Goal: Information Seeking & Learning: Learn about a topic

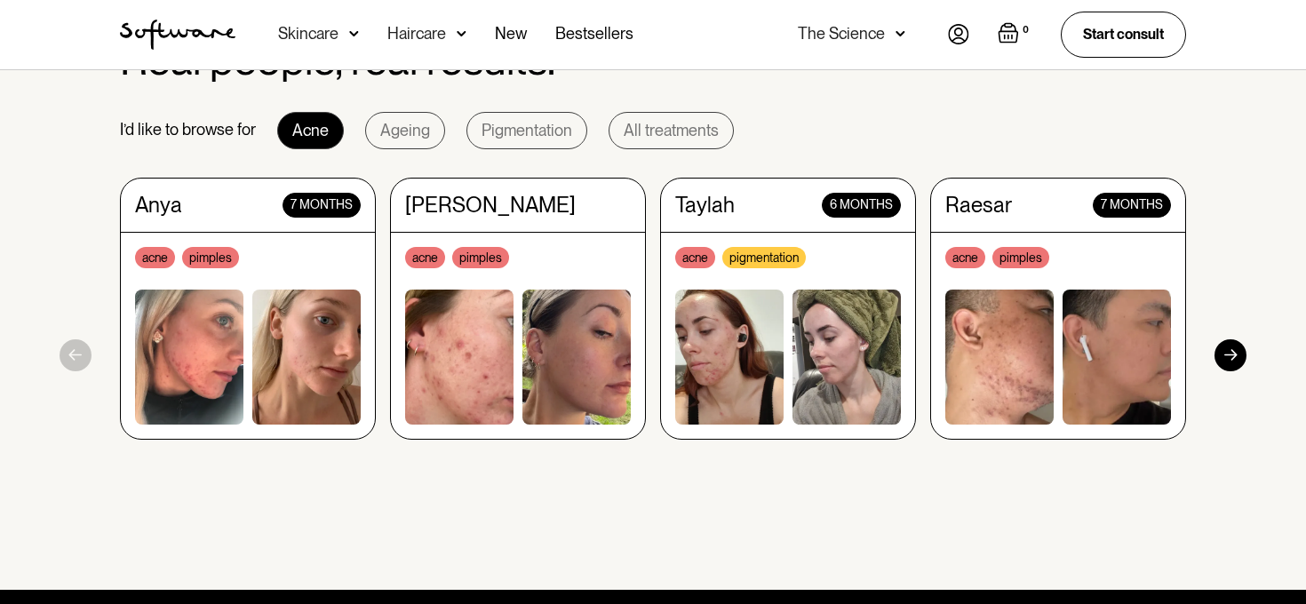
scroll to position [1682, 0]
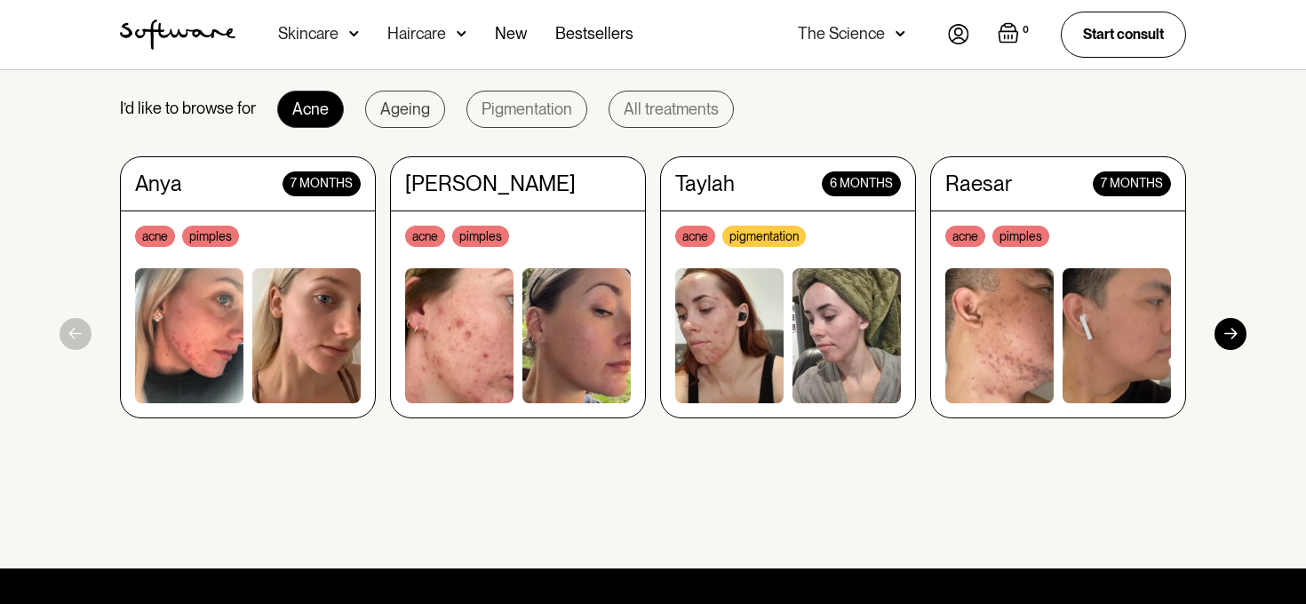
click at [394, 123] on link "Ageing" at bounding box center [405, 109] width 80 height 37
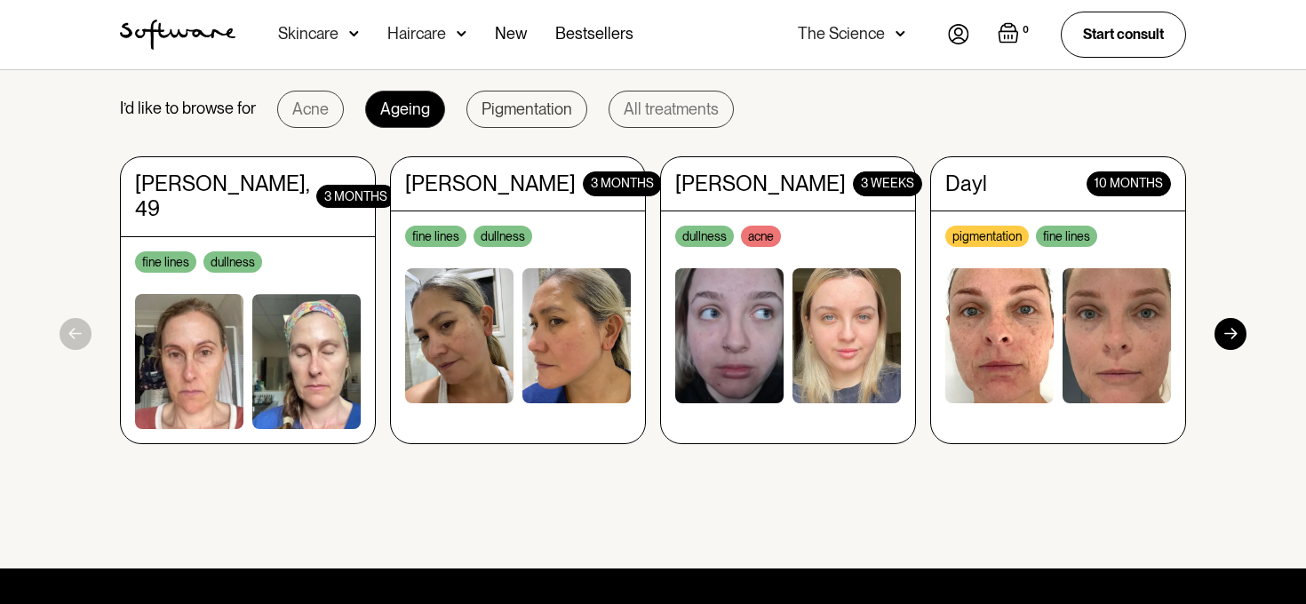
click at [527, 115] on div "Pigmentation" at bounding box center [526, 109] width 91 height 18
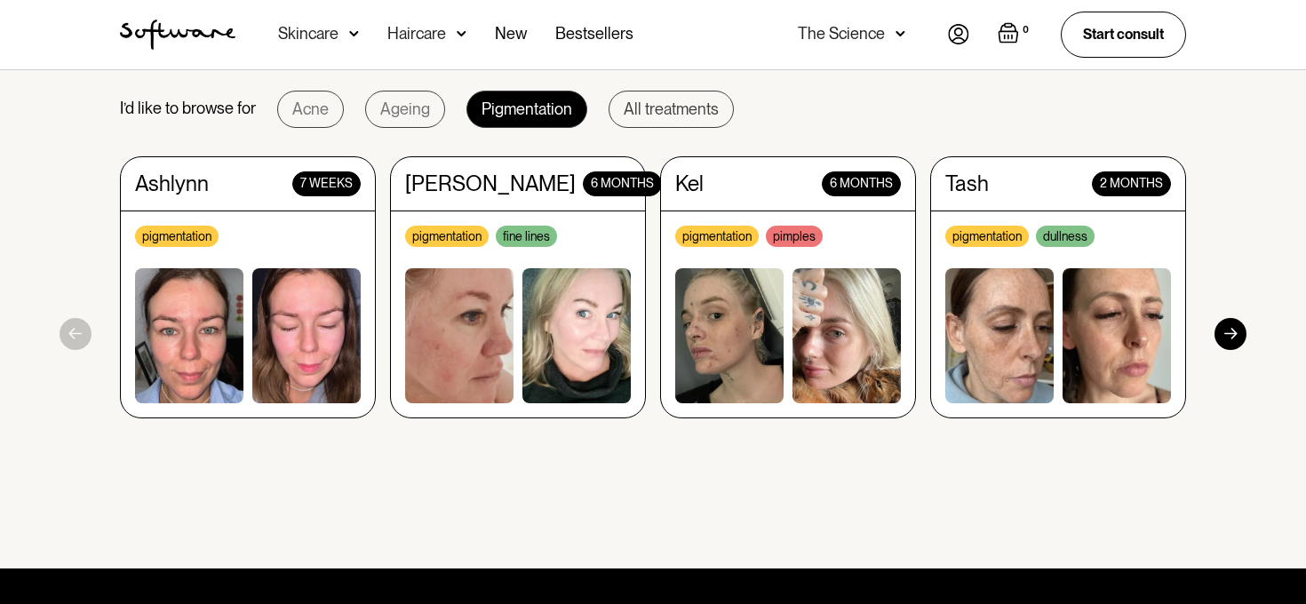
click at [658, 115] on div "All treatments" at bounding box center [671, 109] width 95 height 18
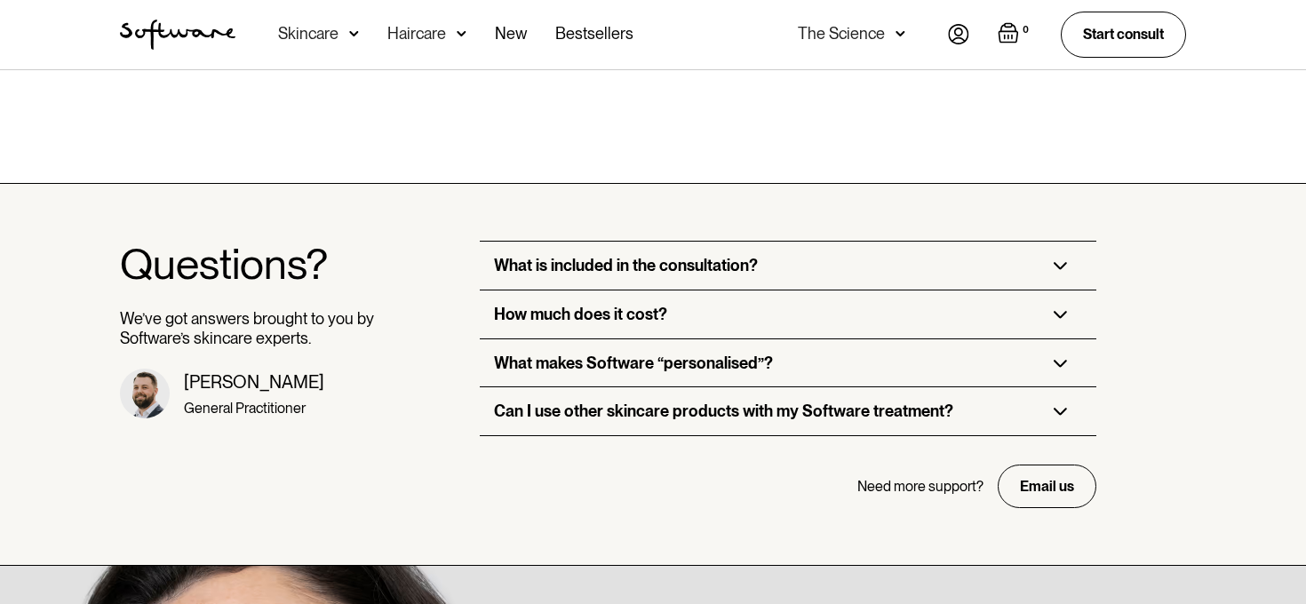
scroll to position [4275, 0]
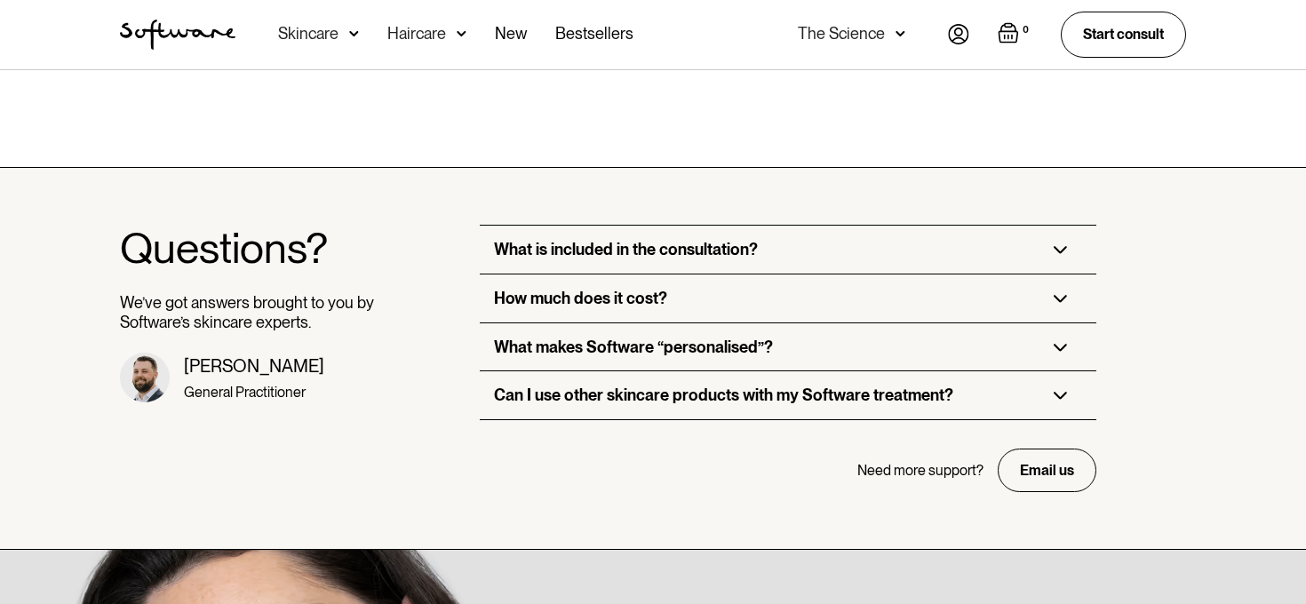
click at [783, 371] on div "Can I use other skincare products with my Software treatment?" at bounding box center [788, 395] width 616 height 48
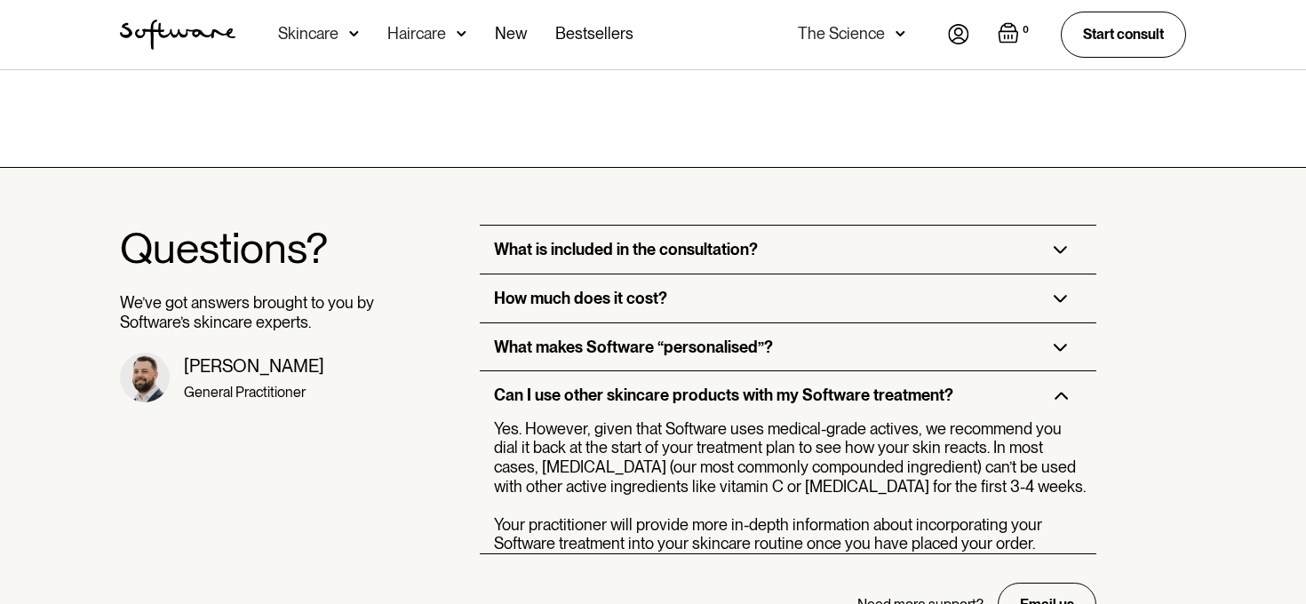
click at [767, 338] on div "What makes Software “personalised”?" at bounding box center [633, 348] width 279 height 20
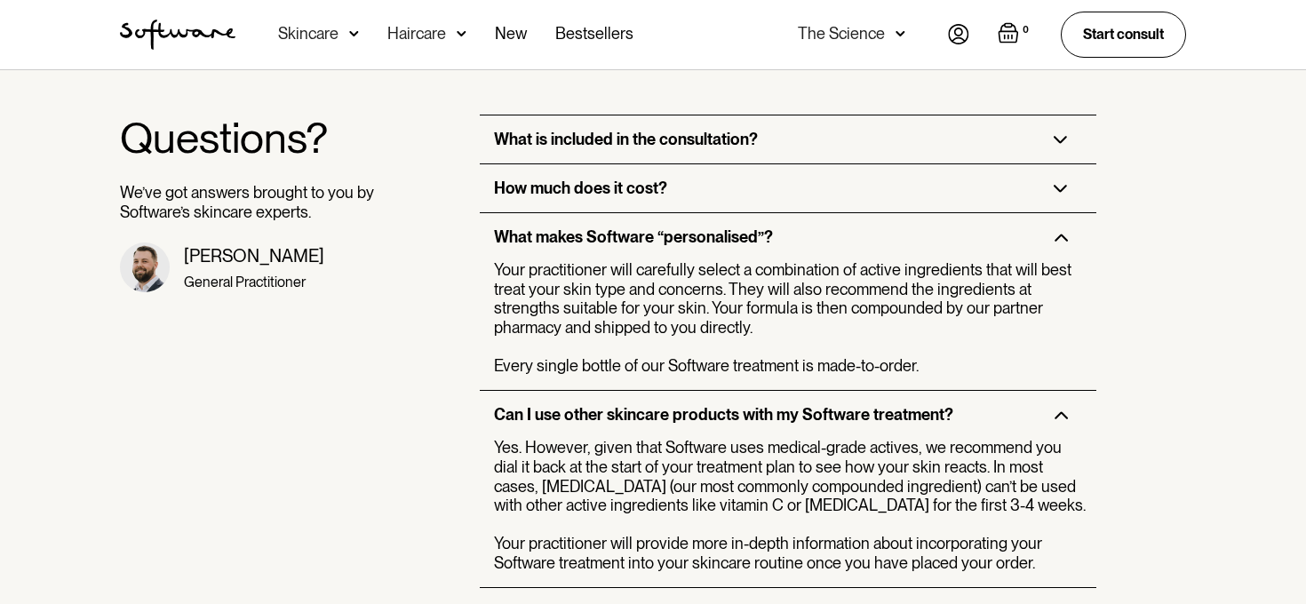
scroll to position [4387, 0]
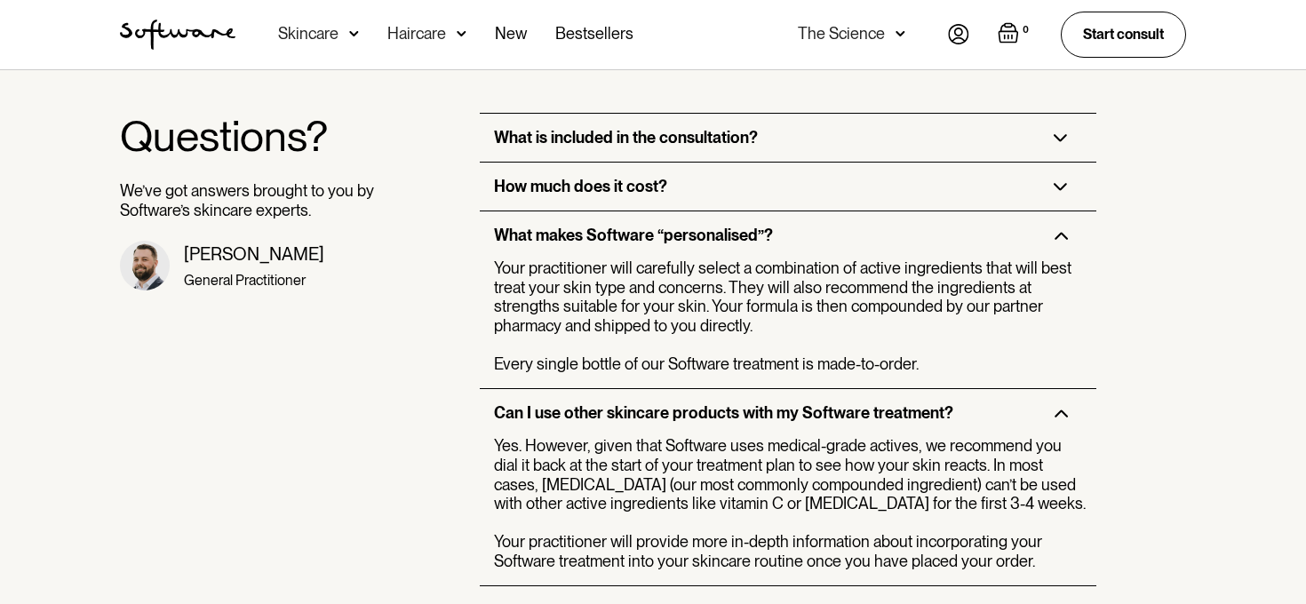
click at [683, 163] on div "How much does it cost?" at bounding box center [788, 187] width 616 height 48
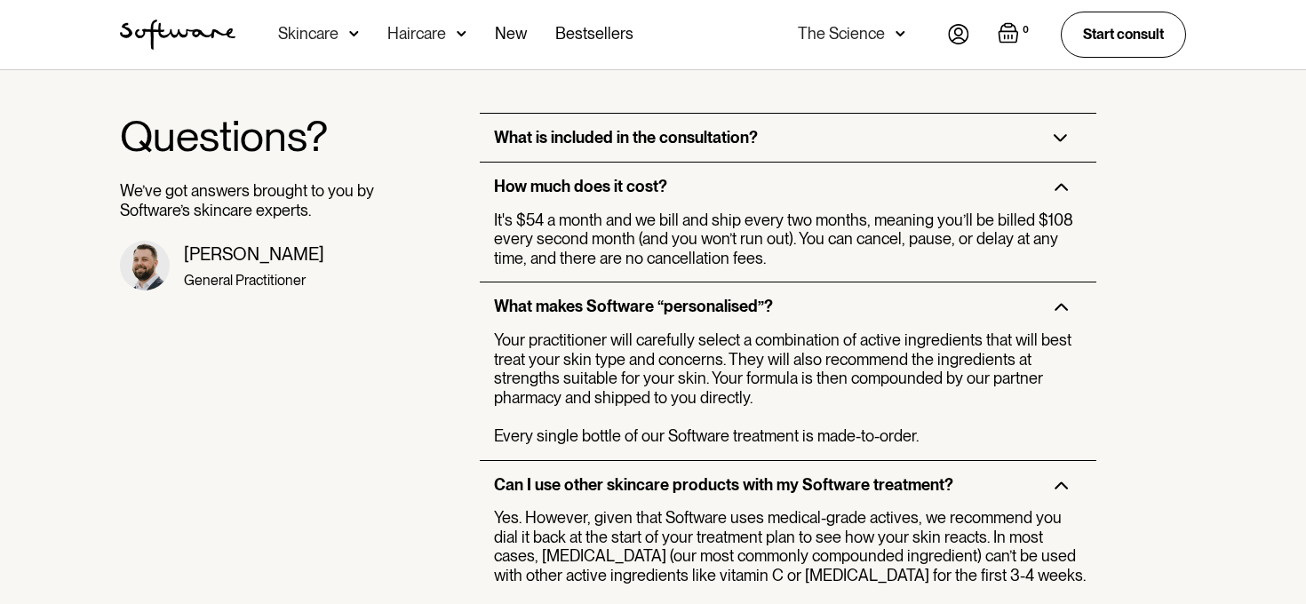
click at [683, 128] on div "What is included in the consultation?" at bounding box center [626, 138] width 264 height 20
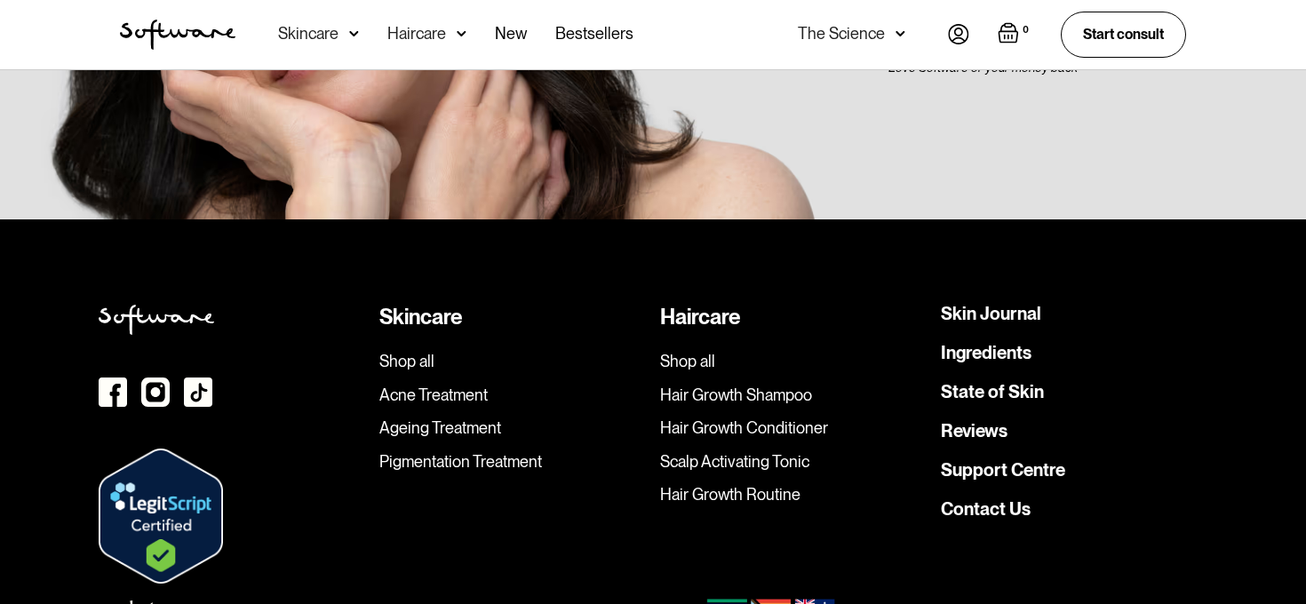
scroll to position [5623, 0]
